Goal: Navigation & Orientation: Find specific page/section

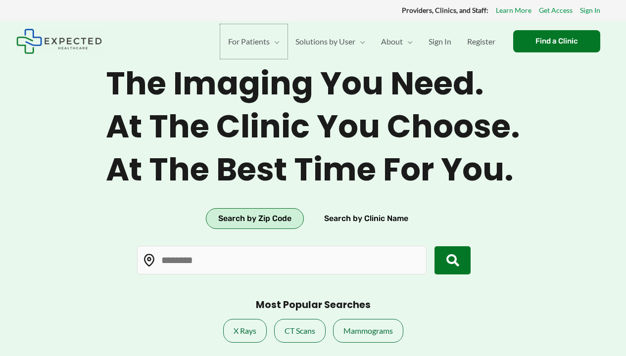
click at [252, 41] on span "For Patients" at bounding box center [249, 41] width 42 height 35
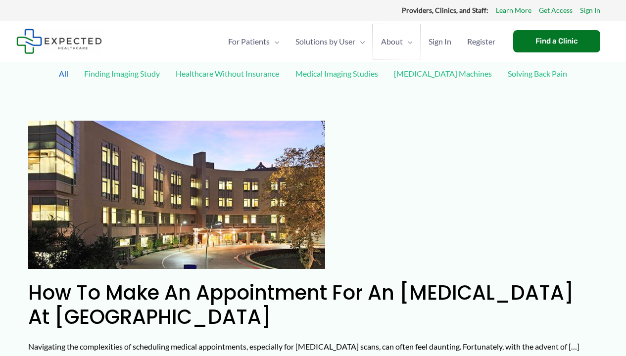
click at [395, 41] on span "About" at bounding box center [392, 41] width 22 height 35
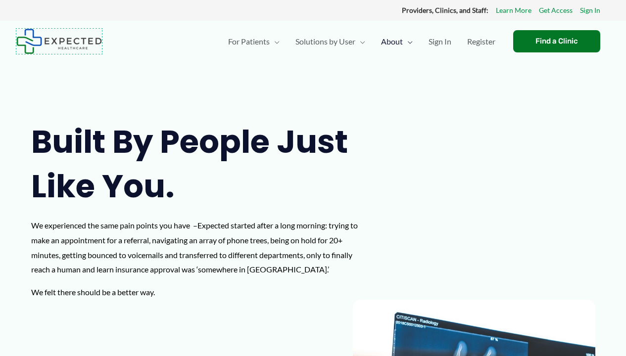
click at [59, 41] on img at bounding box center [59, 41] width 86 height 25
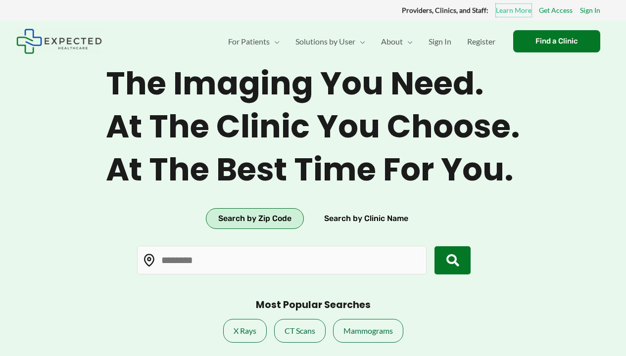
click at [514, 10] on link "Learn More" at bounding box center [514, 10] width 36 height 13
